Goal: Task Accomplishment & Management: Complete application form

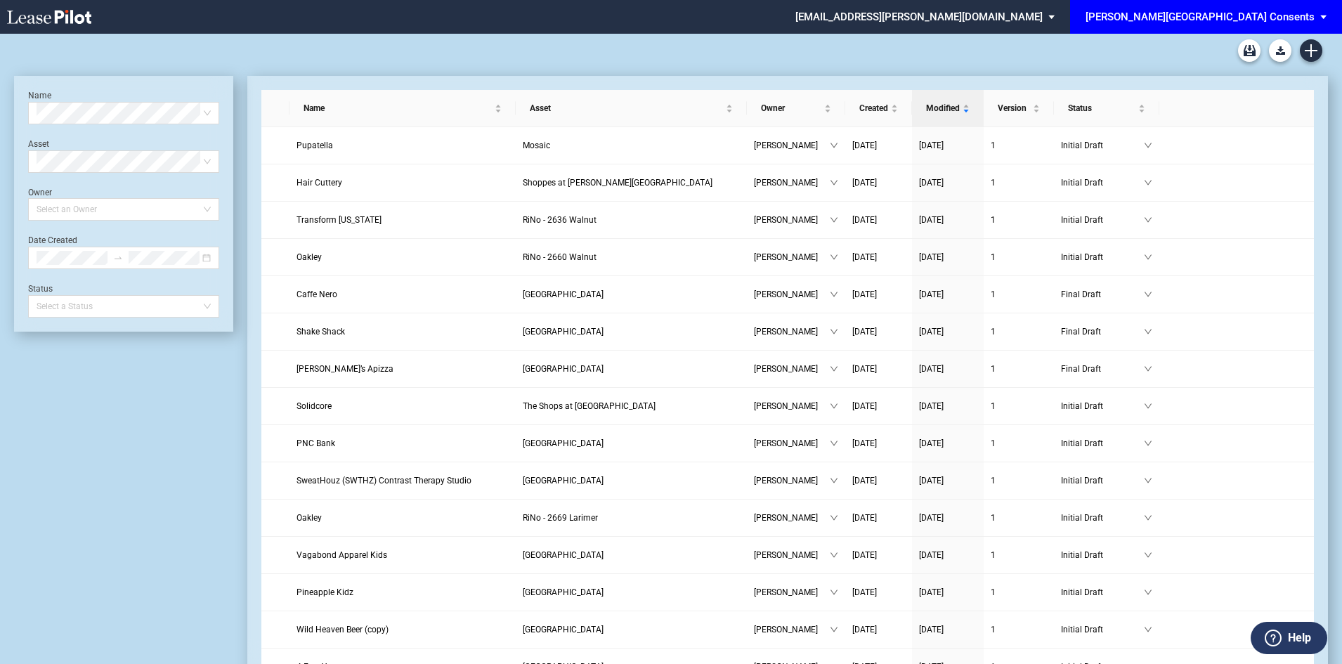
click at [1308, 19] on div "[PERSON_NAME][GEOGRAPHIC_DATA] Consents" at bounding box center [1200, 17] width 229 height 13
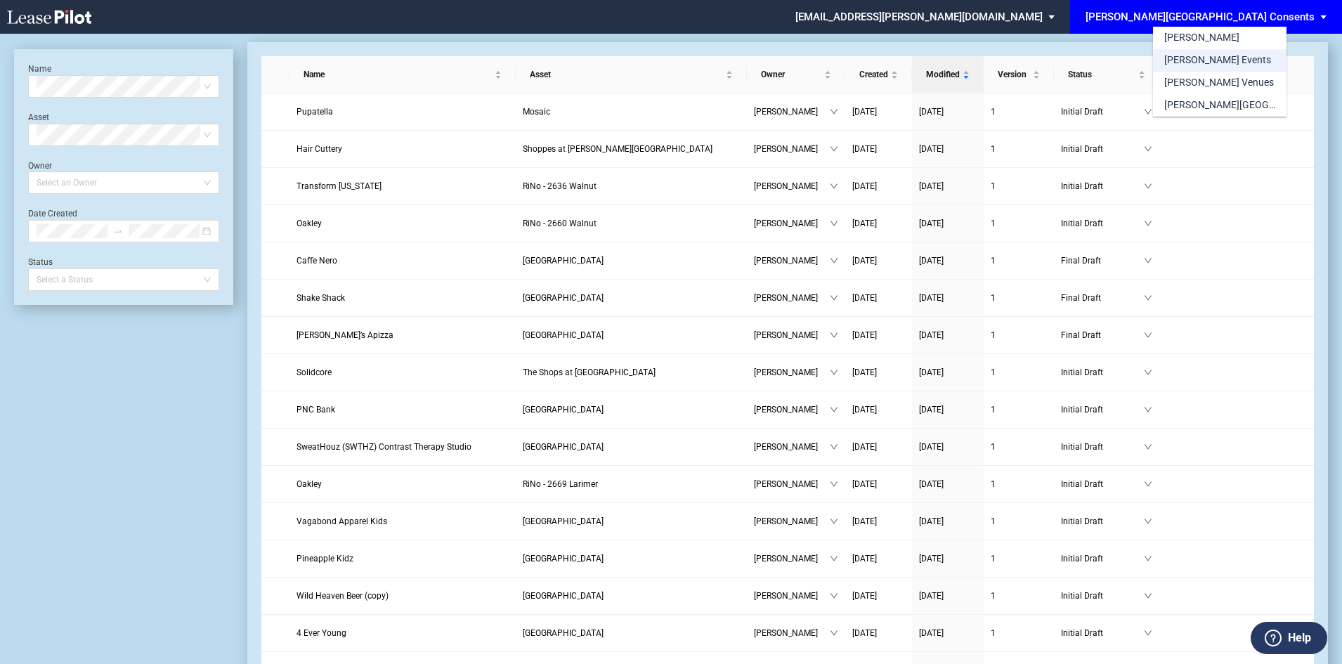
click at [1230, 58] on md-option "[PERSON_NAME] Events" at bounding box center [1220, 60] width 134 height 22
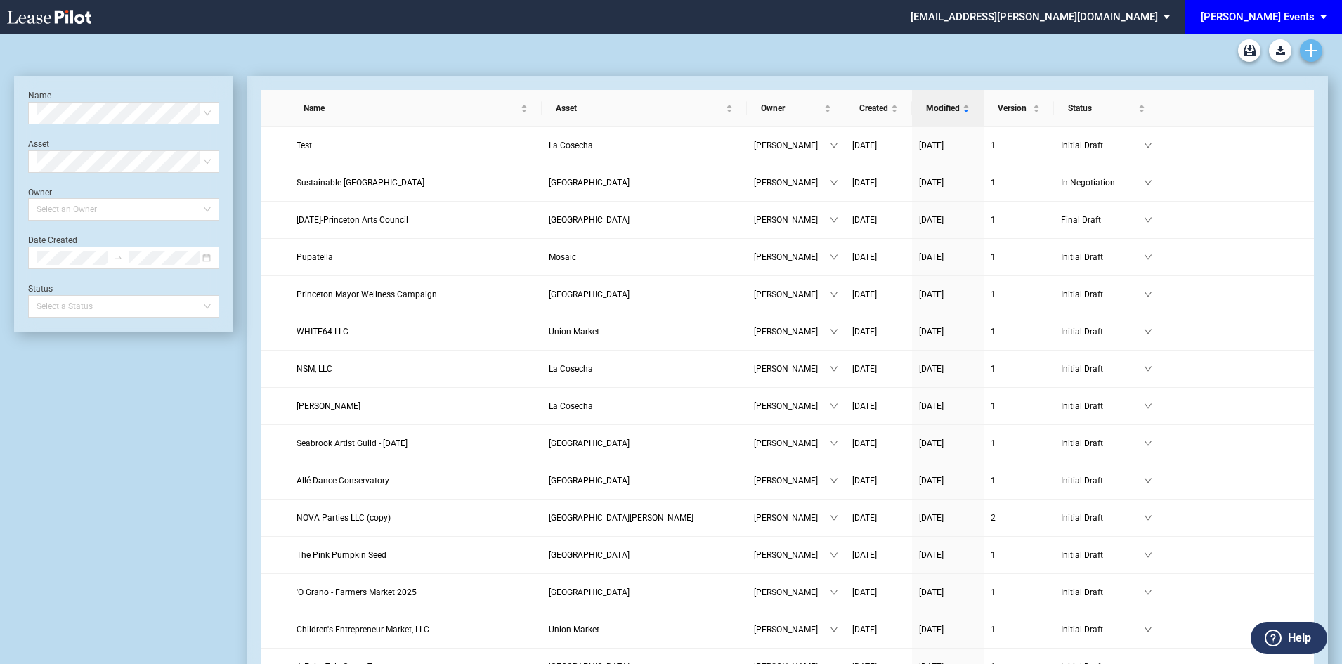
click at [1315, 52] on icon "Create new document" at bounding box center [1311, 50] width 13 height 13
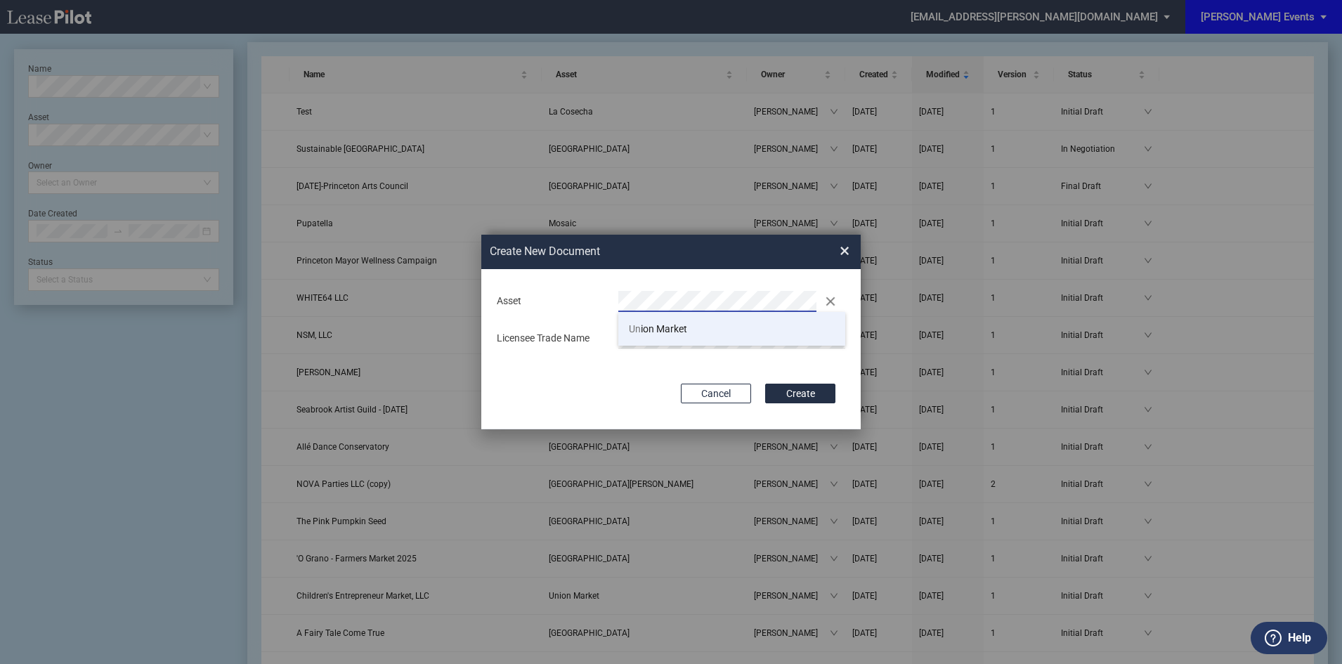
click at [678, 323] on span "Un ion Market" at bounding box center [658, 328] width 58 height 11
click at [816, 394] on button "Create" at bounding box center [800, 394] width 70 height 20
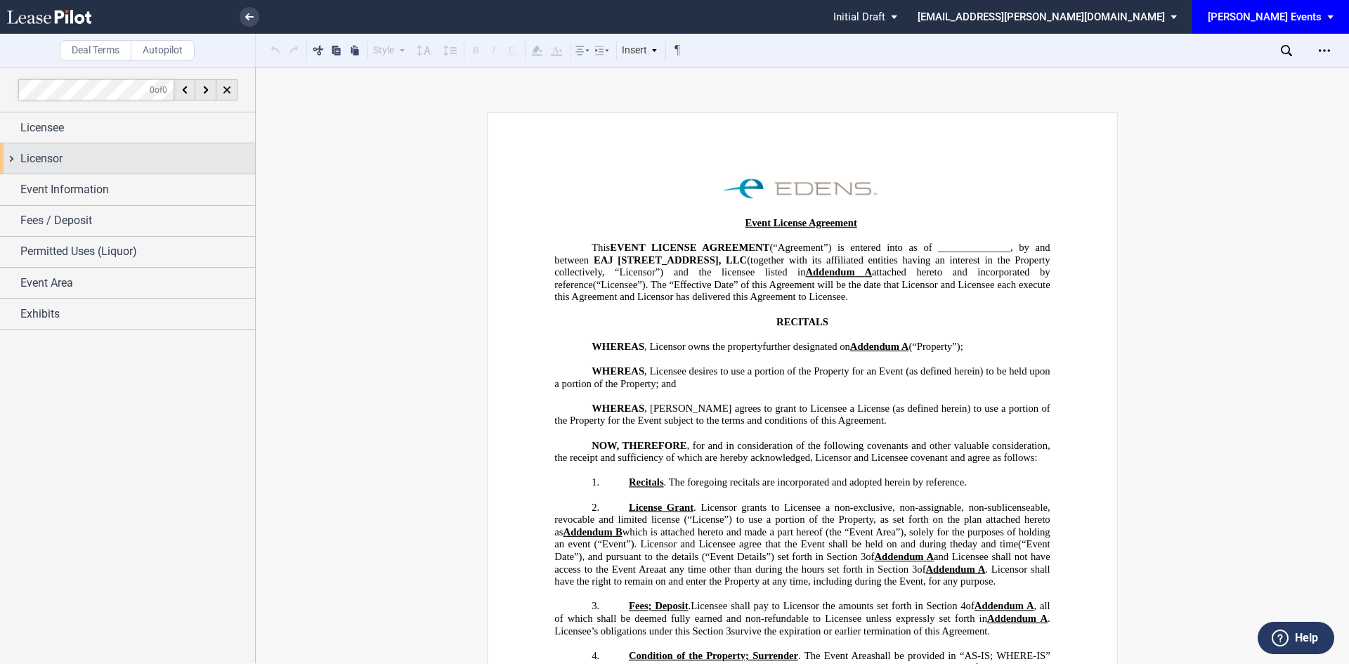
click at [136, 161] on div "Licensor" at bounding box center [137, 158] width 235 height 17
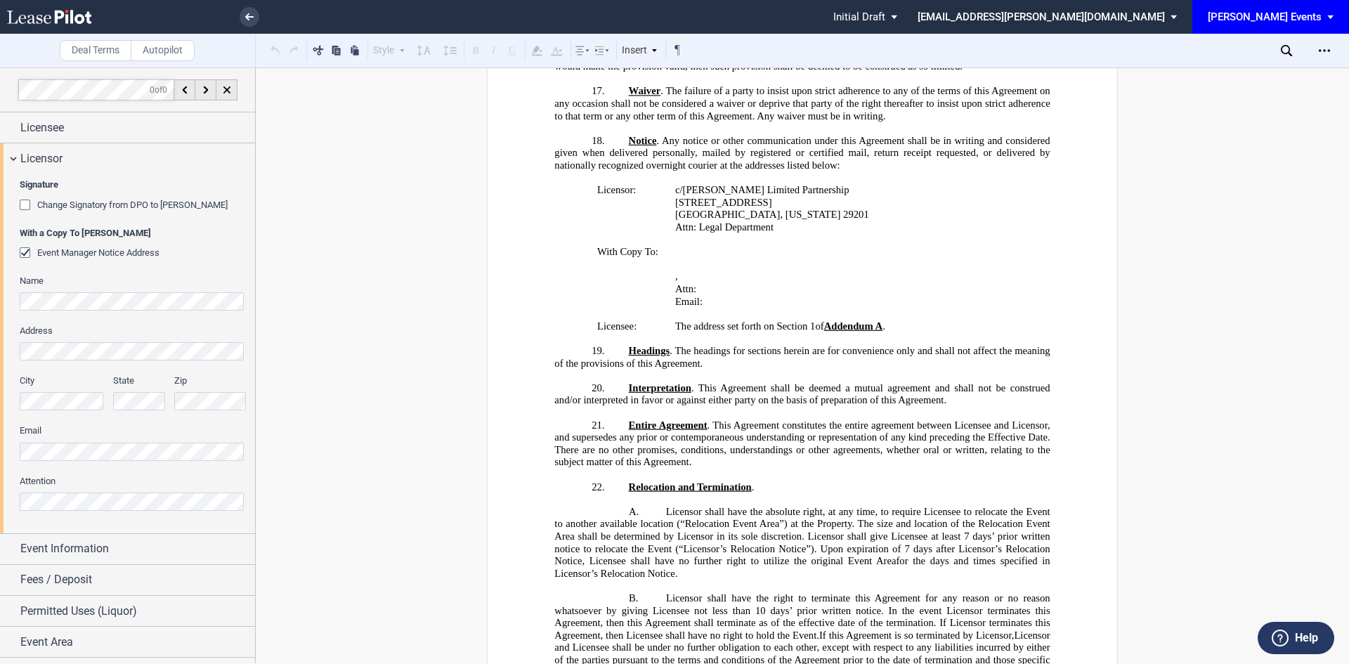
scroll to position [1686, 0]
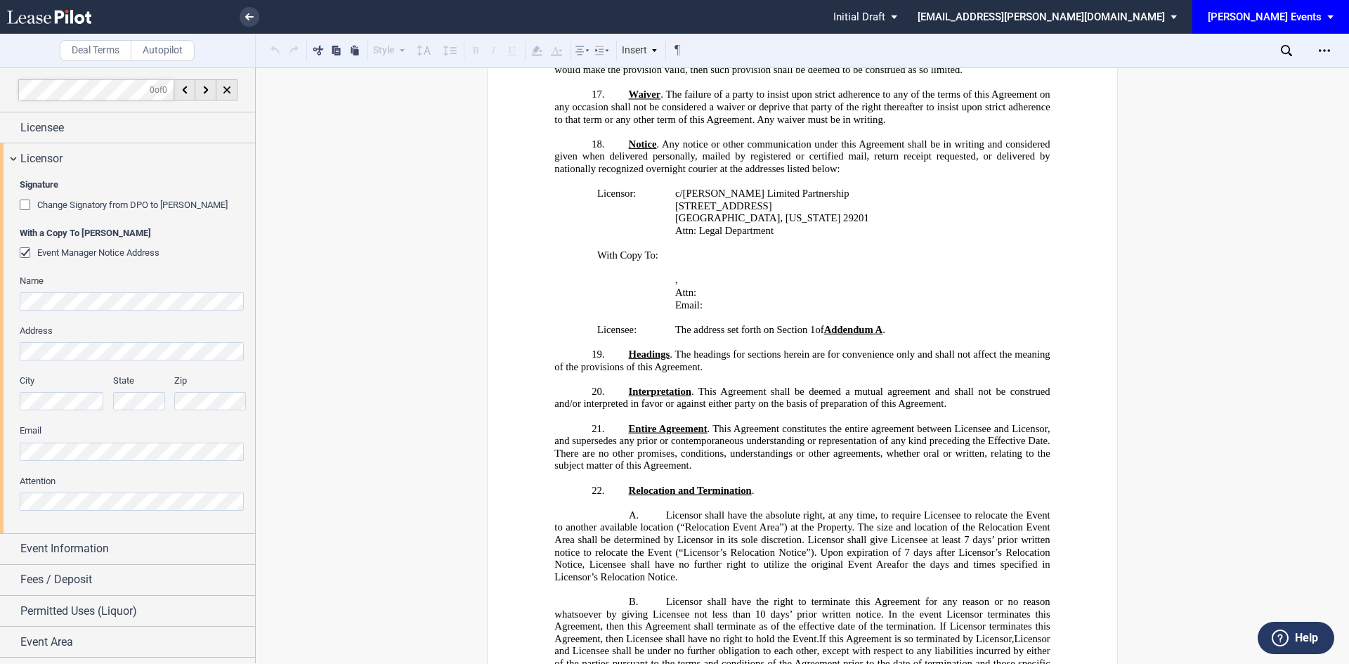
click at [18, 452] on div "Signature Change Signatory from DPO to Jodie W. McLean With a Copy To EDENS Eve…" at bounding box center [127, 353] width 255 height 359
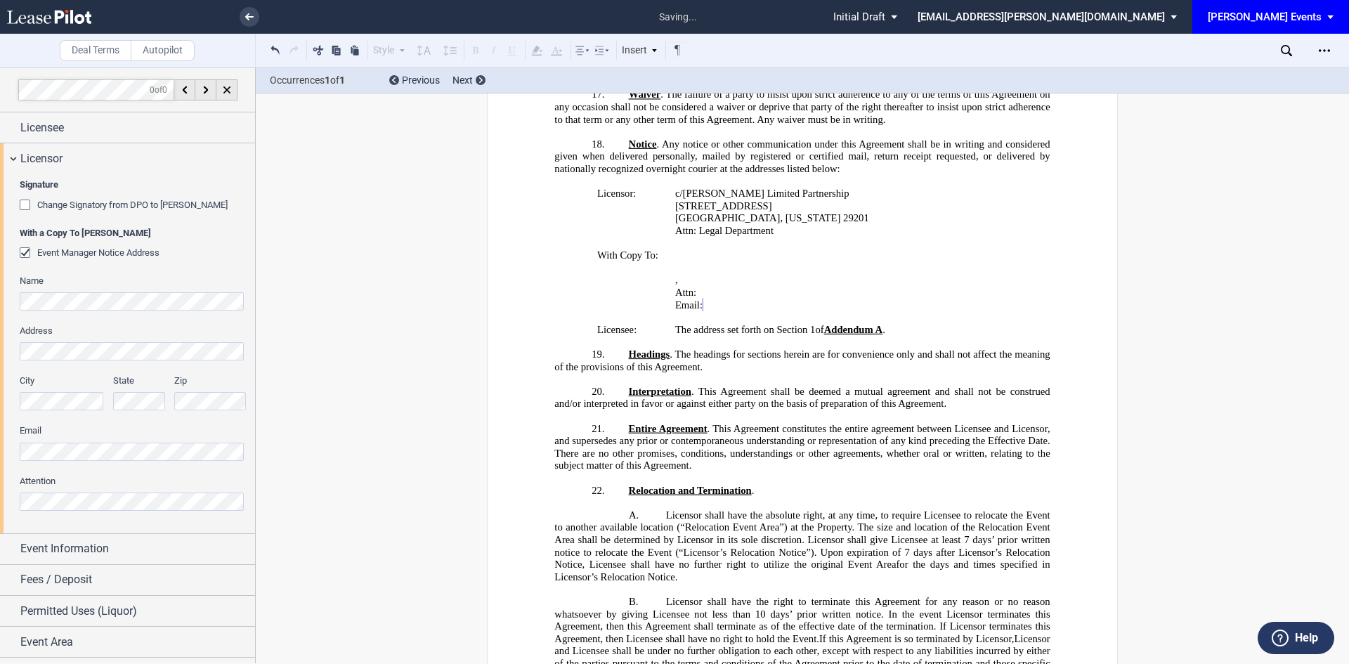
click at [8, 500] on div "Signature Change Signatory from DPO to Jodie W. McLean With a Copy To EDENS Eve…" at bounding box center [127, 353] width 255 height 359
click at [61, 538] on div "Event Information" at bounding box center [127, 549] width 255 height 30
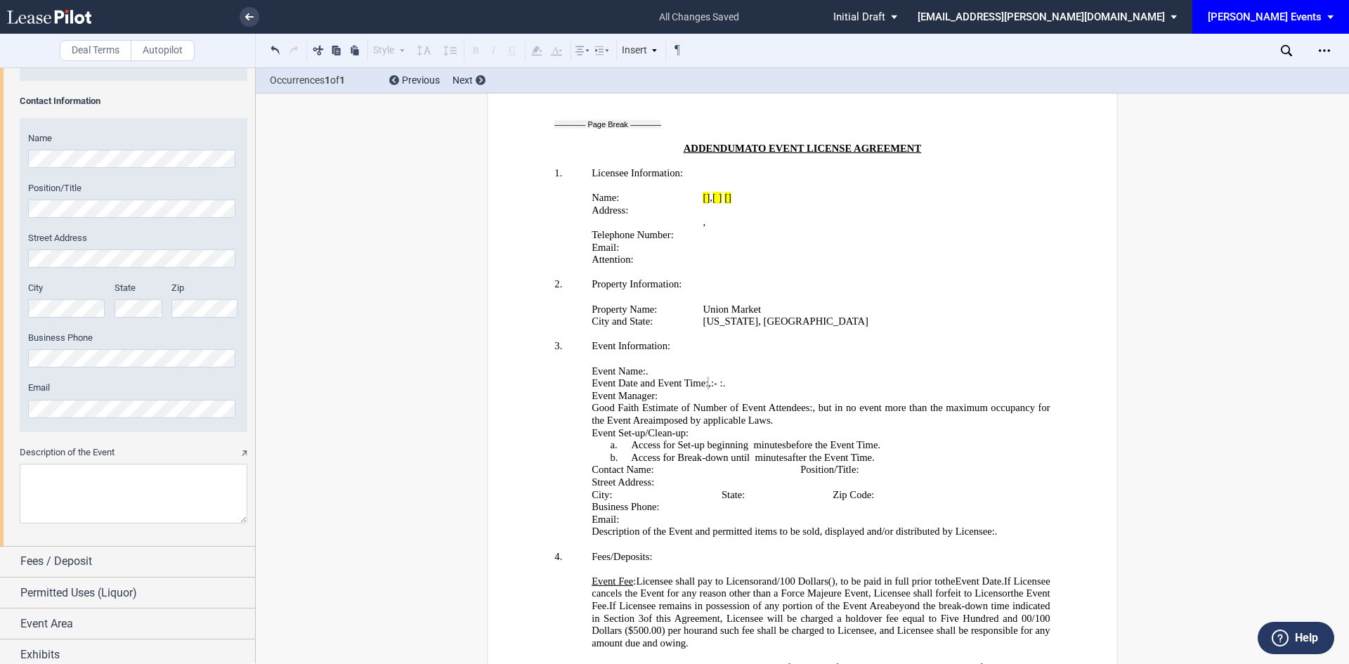
scroll to position [1074, 0]
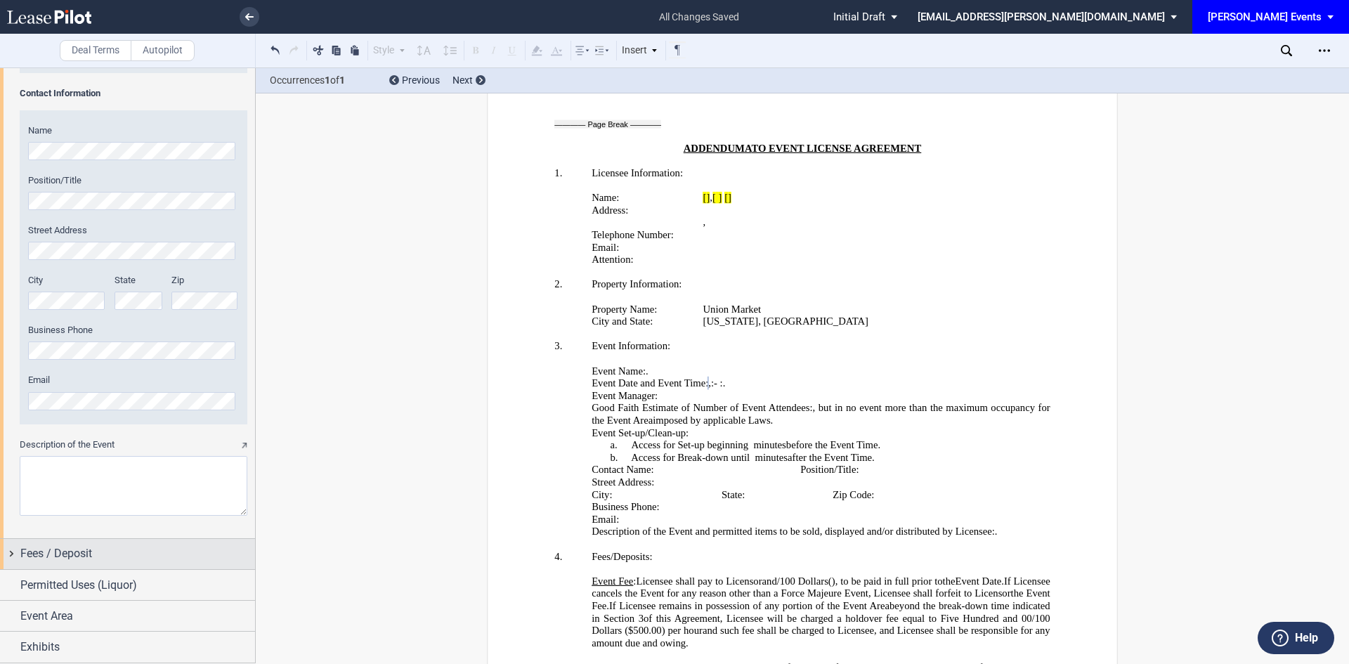
click at [52, 560] on span "Fees / Deposit" at bounding box center [56, 553] width 72 height 17
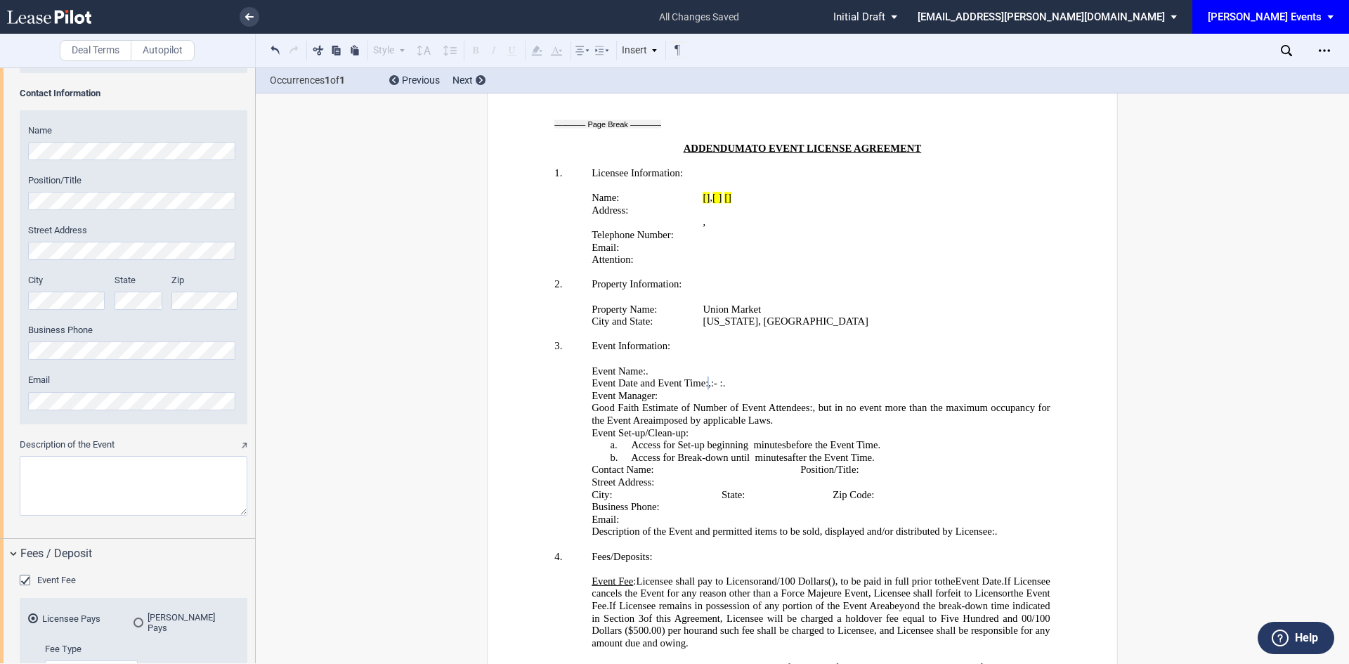
click at [27, 580] on div "Event Fee" at bounding box center [27, 582] width 14 height 14
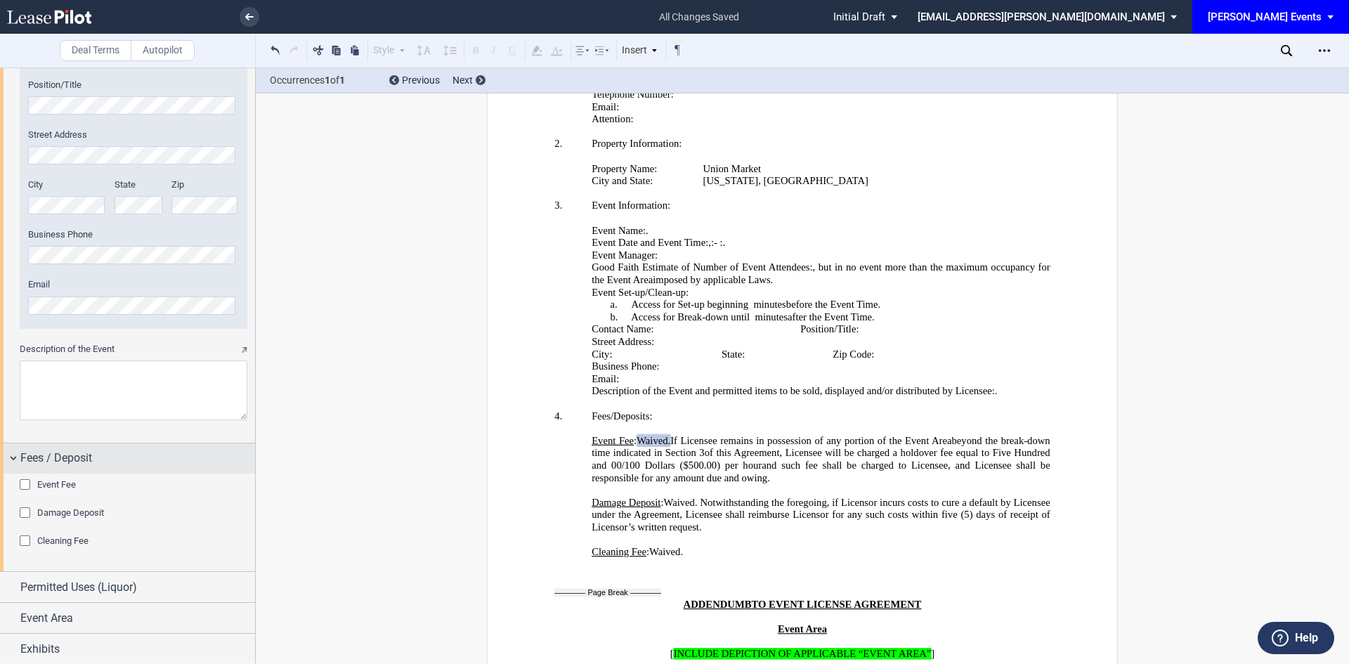
scroll to position [1171, 0]
click at [1327, 53] on icon "Open Lease options menu" at bounding box center [1324, 50] width 11 height 11
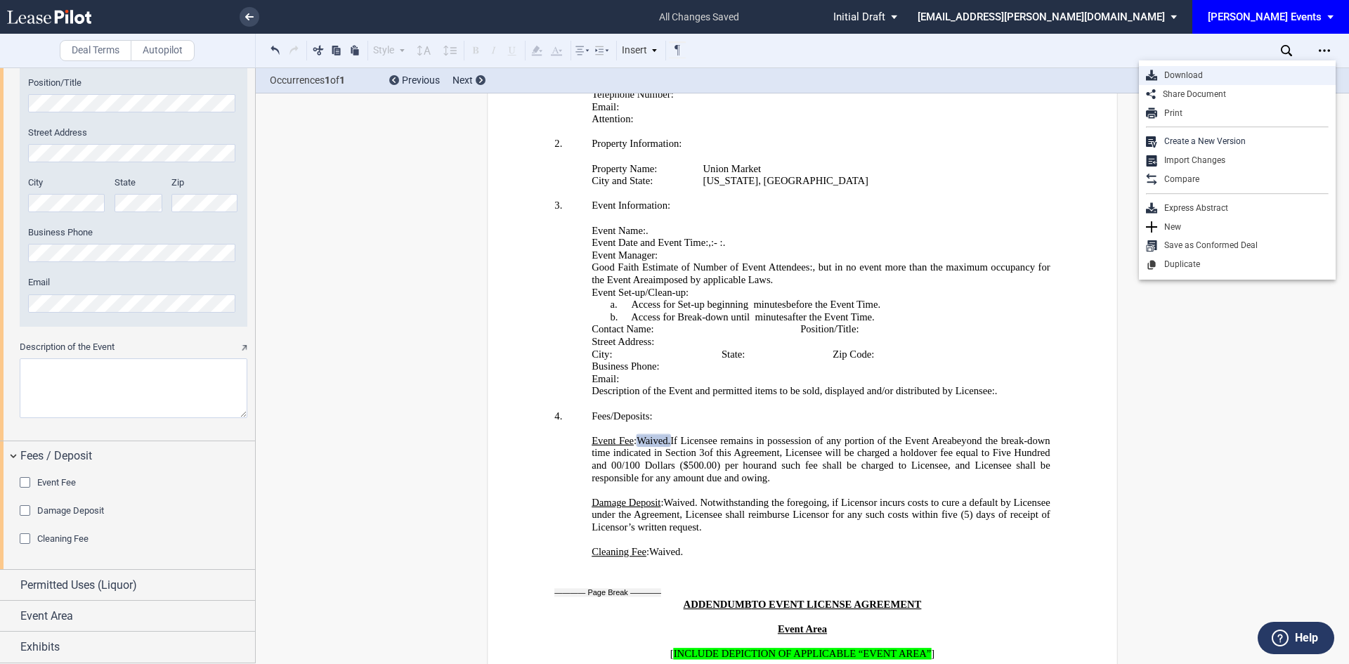
click at [1216, 76] on div "Download" at bounding box center [1242, 76] width 171 height 12
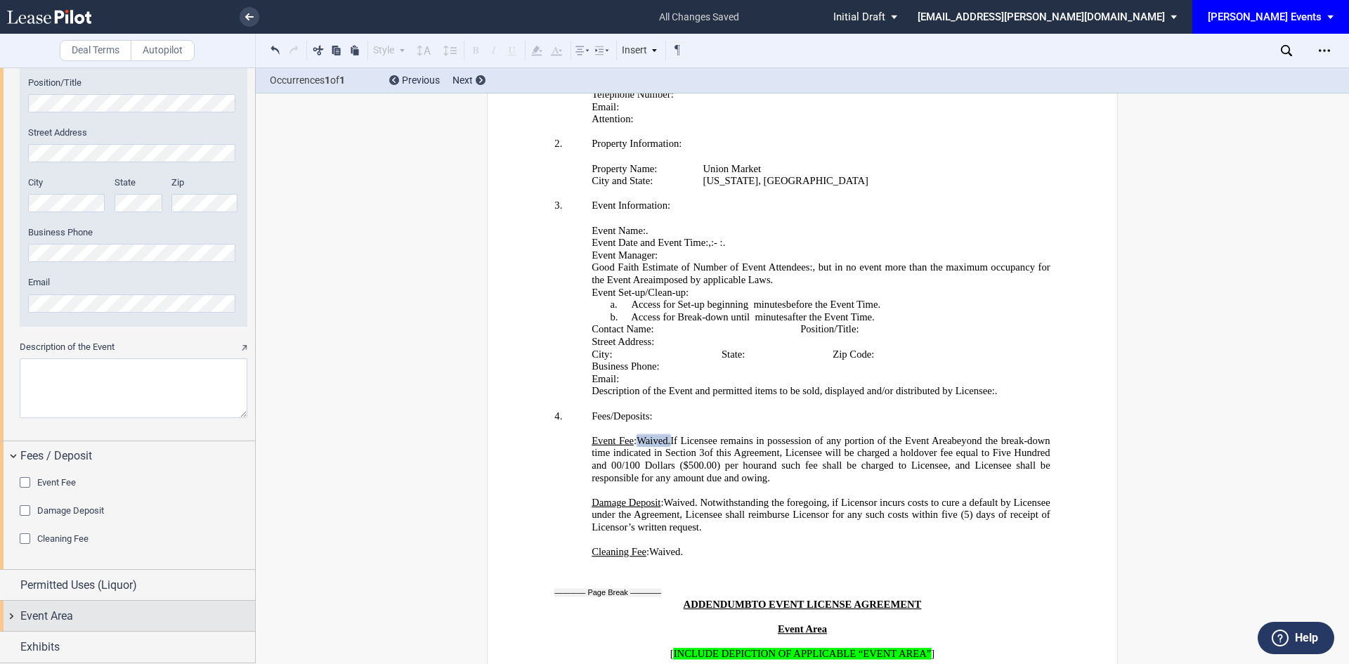
click at [70, 606] on div "Event Area" at bounding box center [127, 616] width 255 height 30
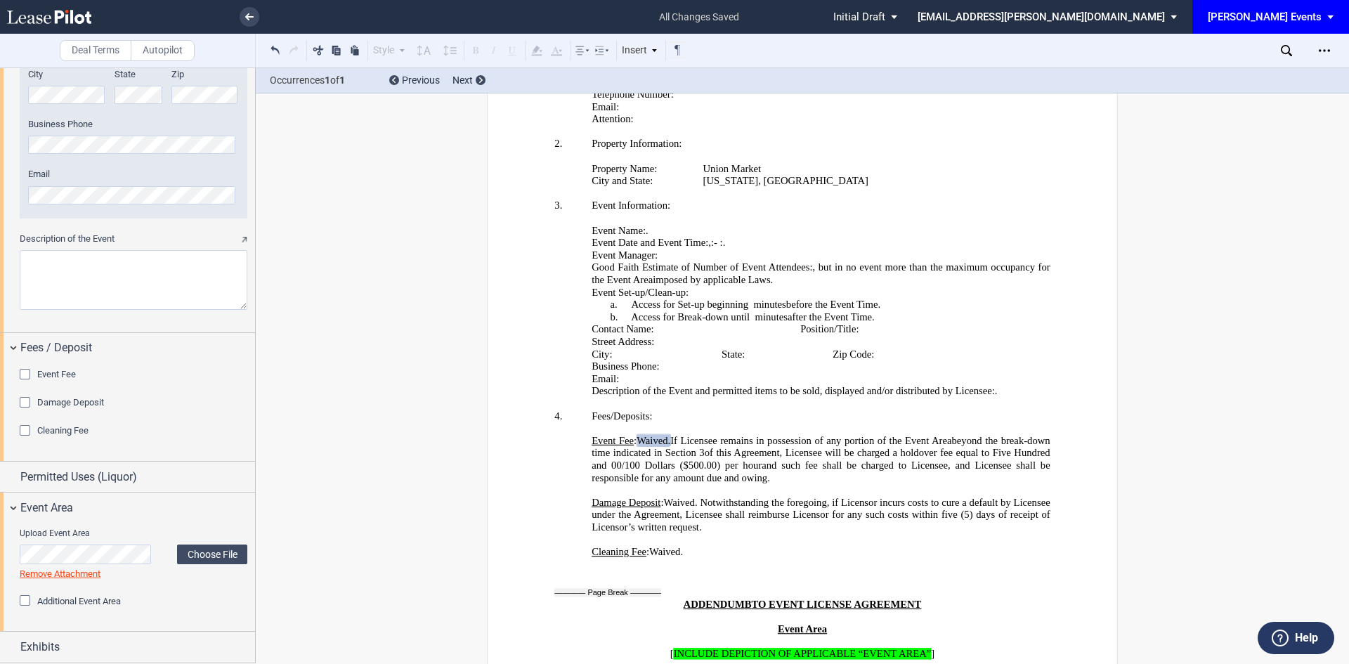
click at [27, 601] on div "Additional Event Area" at bounding box center [27, 602] width 14 height 14
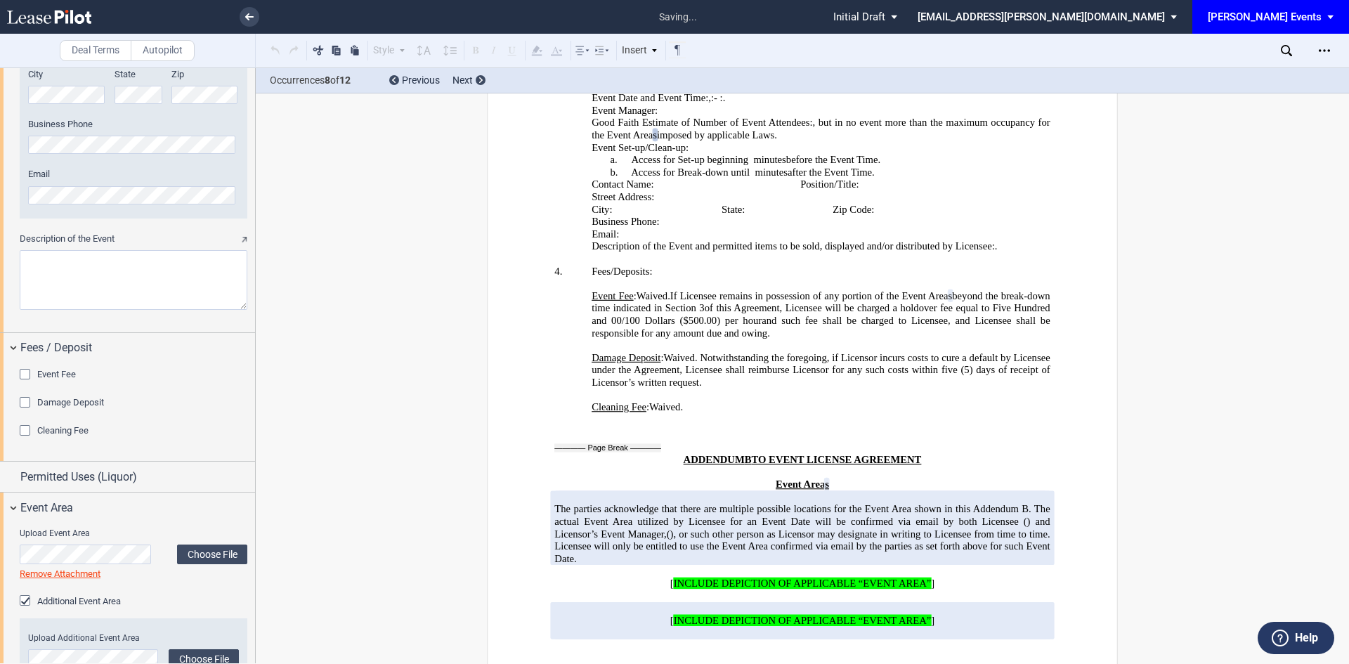
scroll to position [2911, 0]
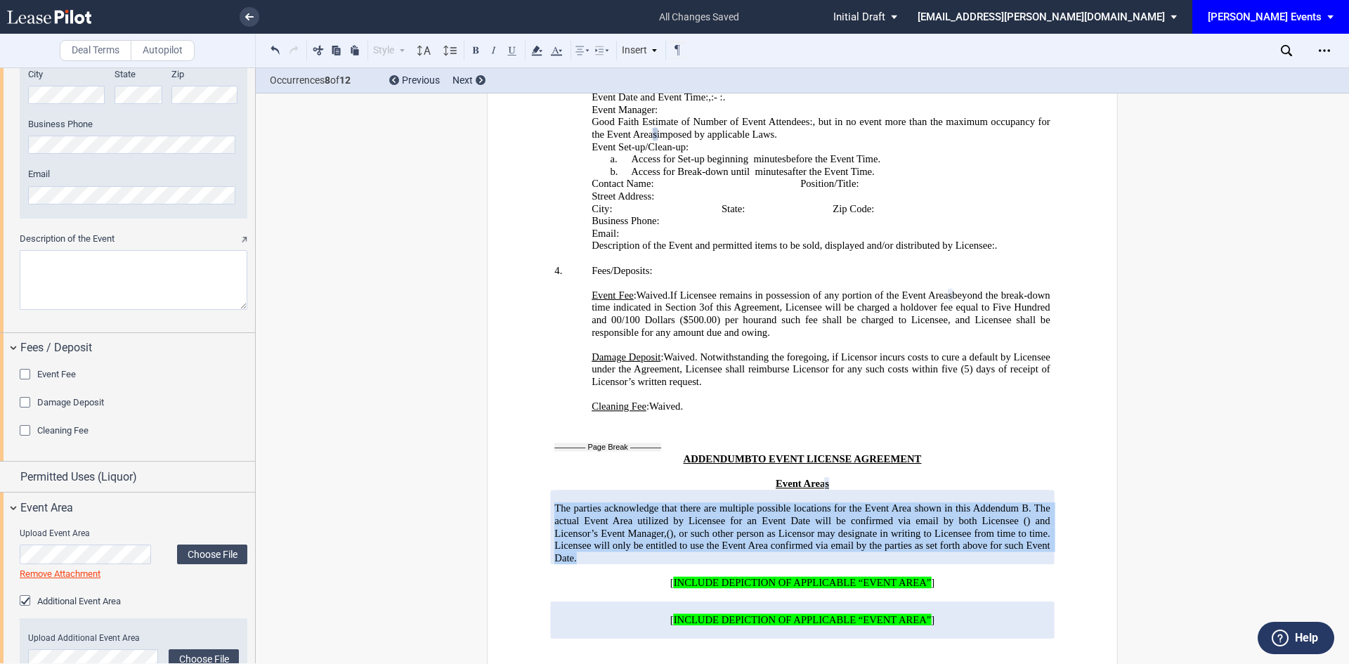
drag, startPoint x: 744, startPoint y: 519, endPoint x: 543, endPoint y: 475, distance: 205.8
copy span "The parties acknowledge that there are multiple possible locations for the Even…"
